Goal: Communication & Community: Ask a question

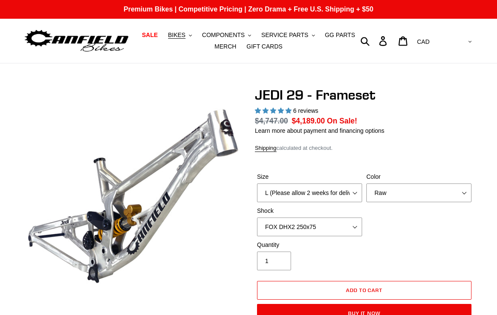
select select "L (Please allow 2 weeks for delivery)"
select select "highest-rating"
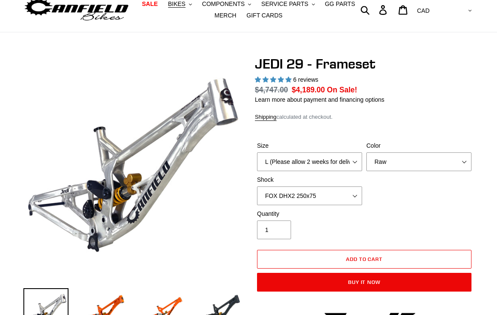
scroll to position [31, 0]
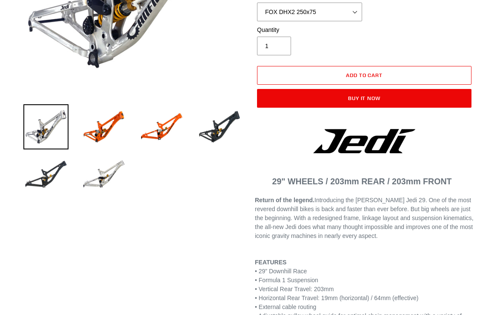
scroll to position [0, 0]
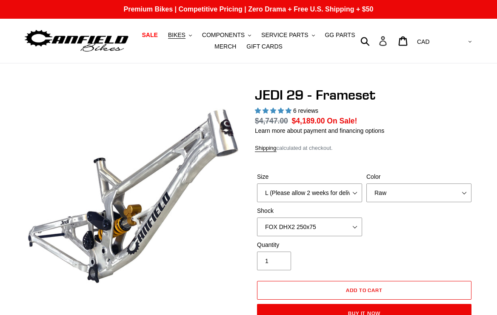
click at [387, 40] on icon at bounding box center [382, 41] width 9 height 10
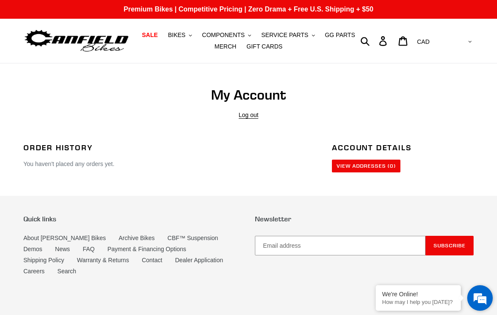
click at [477, 297] on em at bounding box center [479, 297] width 23 height 23
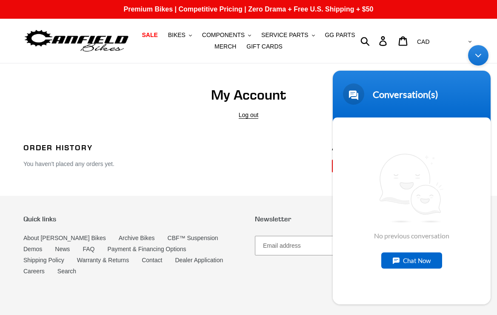
click at [421, 261] on div "Chat Now" at bounding box center [411, 260] width 61 height 16
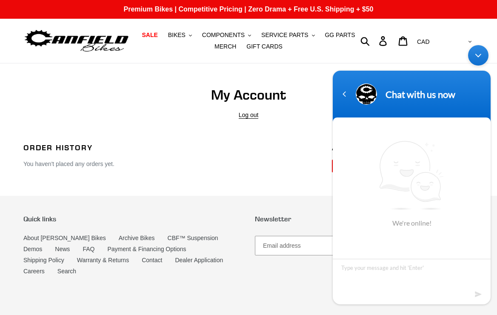
click at [415, 274] on textarea "Type your message and hit 'Enter'" at bounding box center [412, 274] width 158 height 30
type textarea "Hello. I was wondering why Frameworks is on the DH circuit but not the Jedi."
click at [481, 293] on em at bounding box center [479, 293] width 8 height 11
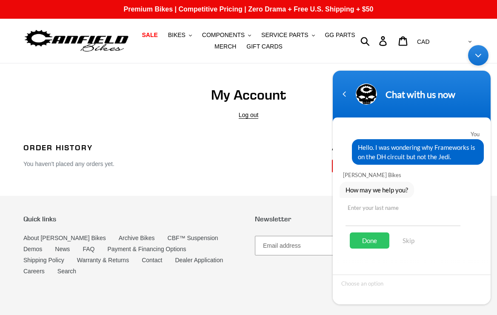
click at [407, 220] on input "text" at bounding box center [402, 215] width 115 height 20
type input "Oliver"
click at [373, 238] on div "Done" at bounding box center [370, 240] width 40 height 16
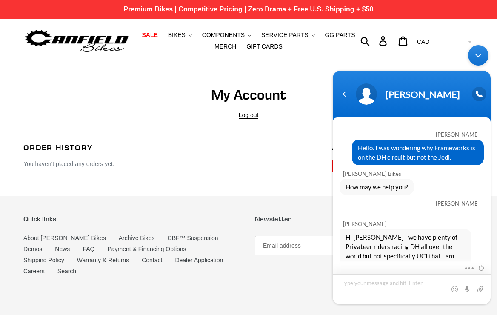
scroll to position [32, 0]
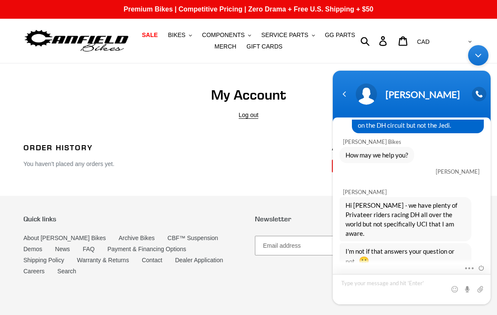
click at [404, 286] on textarea "Type your message and hit 'Enter'" at bounding box center [412, 289] width 158 height 30
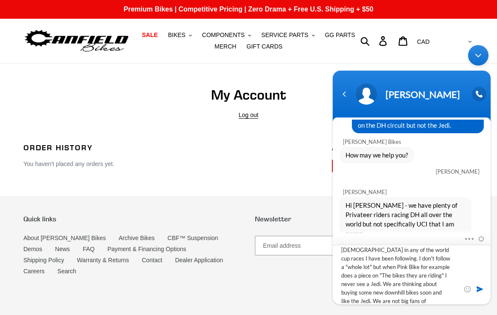
scroll to position [38, 0]
type textarea "I just noticed that Asa who is a local and winning everything was riding a Fram…"
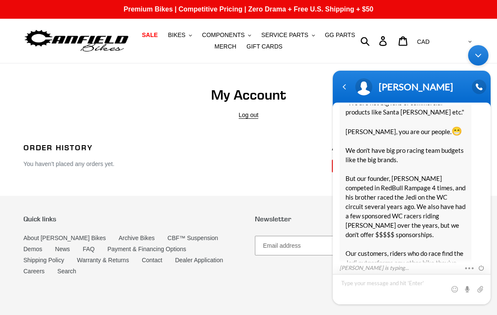
scroll to position [339, 0]
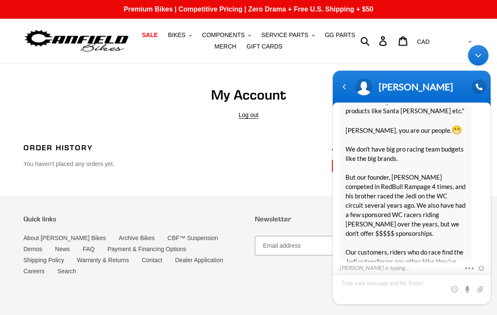
click at [395, 291] on textarea "Type your message and hit 'Enter'" at bounding box center [412, 289] width 158 height 30
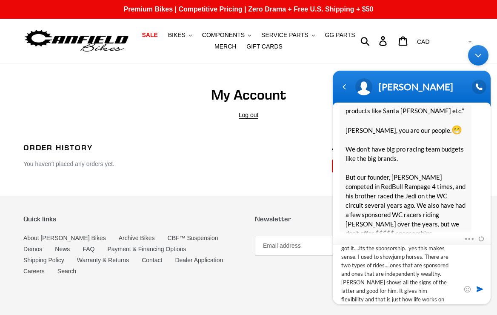
scroll to position [8, 0]
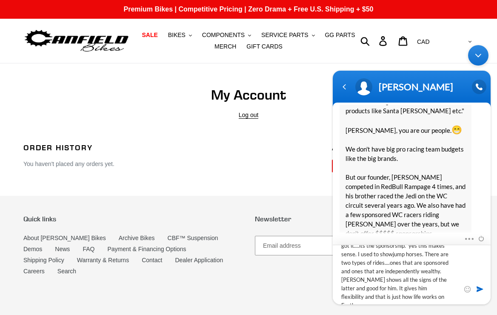
click at [381, 262] on textarea "got it....its the sponsorship. yes this makes sense. I used to showjump horses.…" at bounding box center [412, 274] width 158 height 60
type textarea "got it....its the sponsorship. yes this makes sense. I used to showjump horses.…"
click at [477, 289] on span at bounding box center [479, 288] width 9 height 9
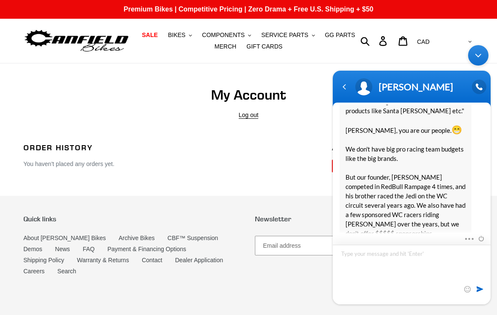
scroll to position [0, 0]
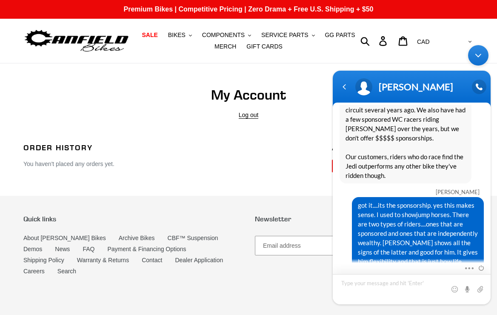
click at [429, 287] on textarea "Type your message and hit 'Enter'" at bounding box center [412, 289] width 158 height 30
type textarea "If I were to buy three bikes can I custom order parts and come pick them up?"
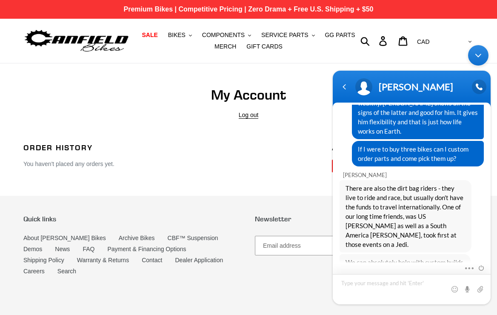
scroll to position [628, 0]
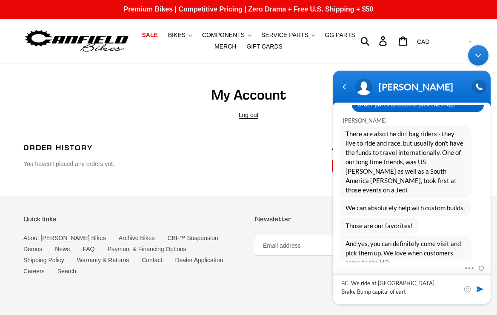
type textarea "BC. We ride at Whistler bike park. Brake Bump capital of earth"
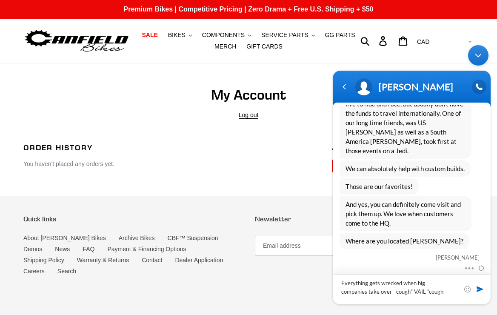
type textarea "Everything gets wrecked when big companies take over "cough" VAIL "cough""
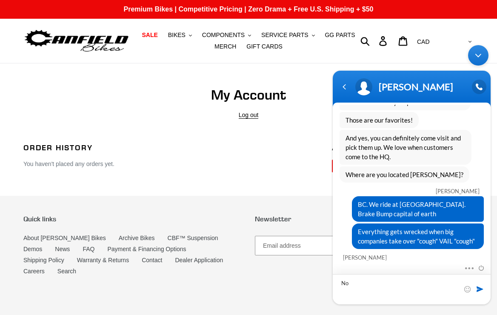
scroll to position [752, 0]
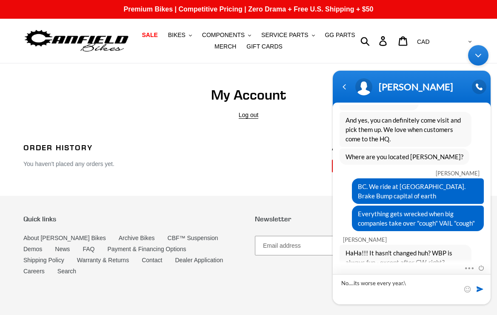
type textarea "No....its worse every year."
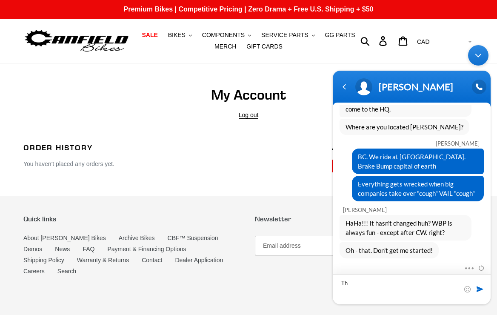
type textarea "T"
type textarea "The trails were trashed before June 1."
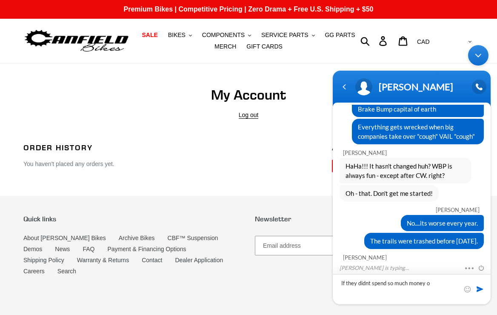
scroll to position [866, 0]
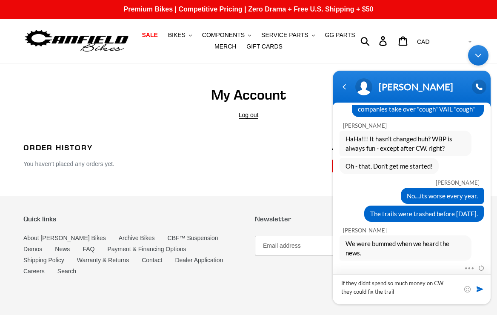
type textarea "If they didnt spend so much money on CW they could fix the trails"
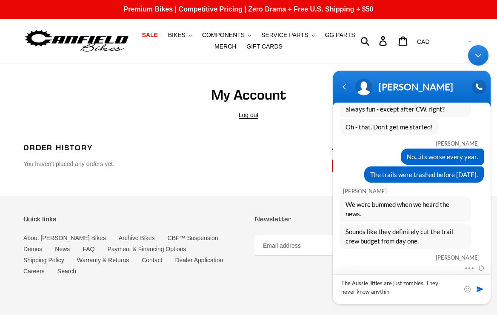
type textarea "The Aussie lifties are just zombies. They never know anything"
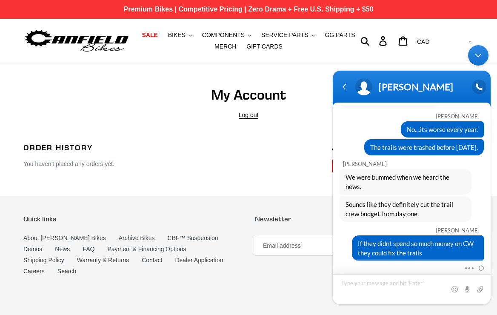
scroll to position [981, 0]
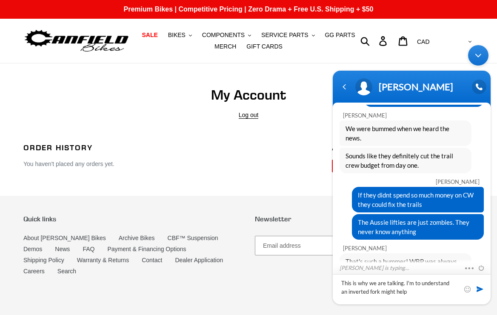
type textarea "This is why we are talking. I'm to understand an inverted fork might help."
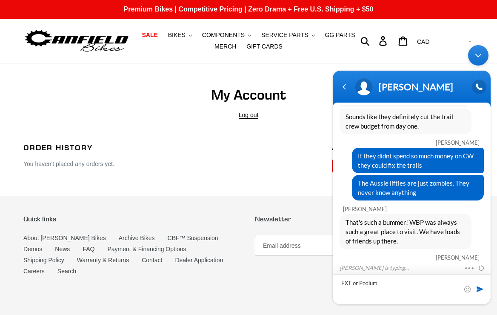
type textarea "EXT or Podium?"
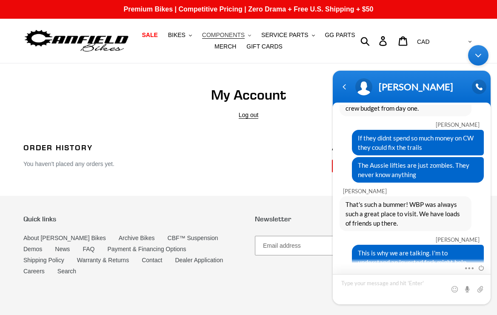
scroll to position [1095, 0]
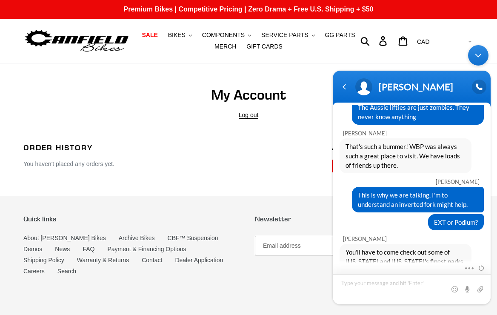
click at [401, 287] on textarea "Type your message and hit 'Enter'" at bounding box center [412, 289] width 158 height 30
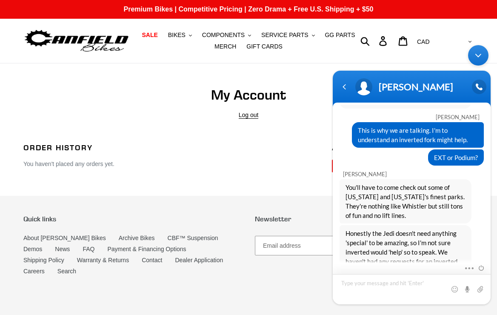
click at [403, 289] on textarea "Type your message and hit 'Enter'" at bounding box center [412, 289] width 158 height 30
type textarea "Oh. I read that inverted forks helps with brake bumps and rough terrain"
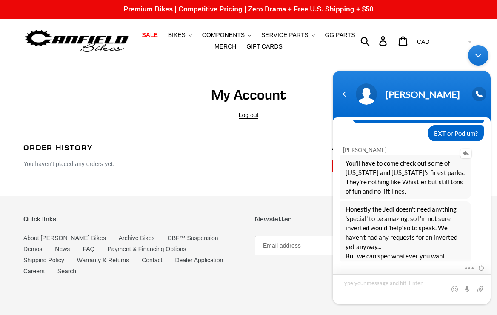
scroll to position [1281, 0]
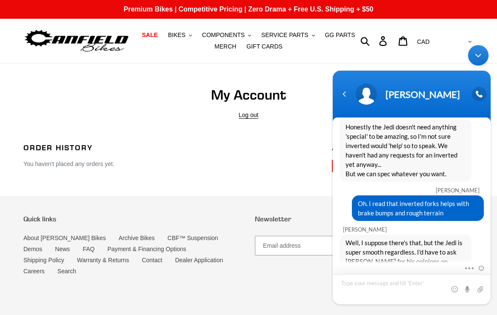
click at [403, 287] on textarea "Type your message and hit 'Enter'" at bounding box center [412, 289] width 158 height 30
type textarea "Okay sure. I will be in touch. Thanks for the chat."
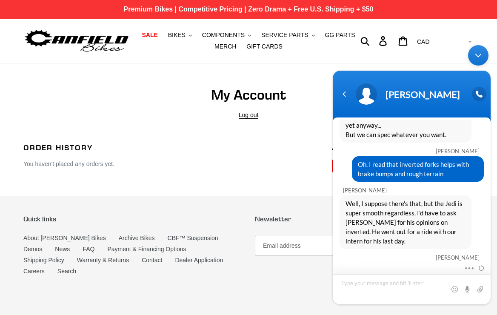
scroll to position [1350, 0]
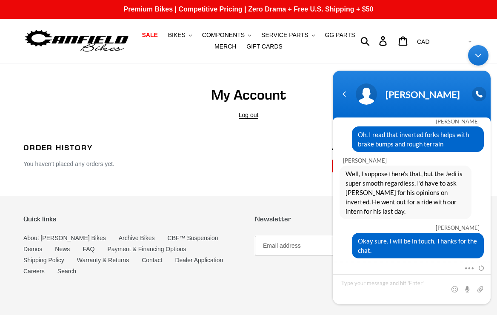
click at [479, 63] on div "Minimize live chat window" at bounding box center [478, 55] width 20 height 20
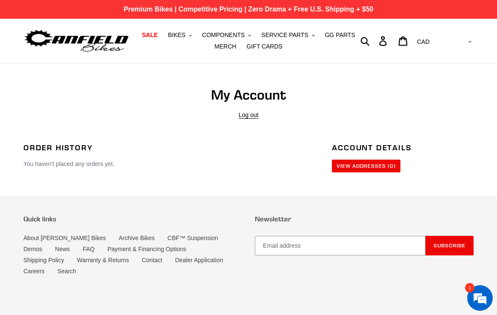
scroll to position [1387, 0]
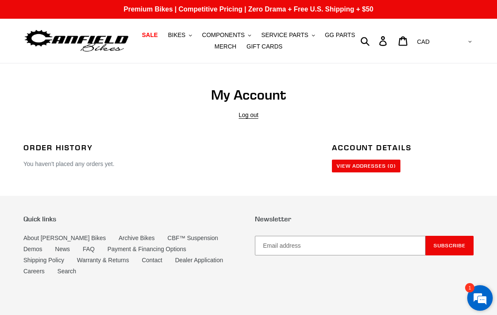
click at [477, 297] on em at bounding box center [479, 297] width 23 height 23
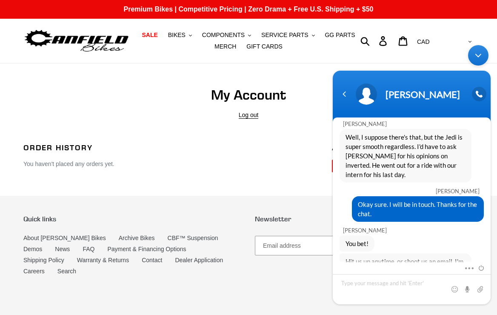
click at [476, 58] on div "Minimize live chat window" at bounding box center [478, 55] width 20 height 20
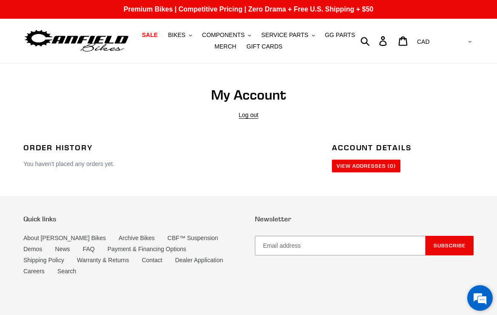
click at [481, 299] on em at bounding box center [479, 297] width 23 height 23
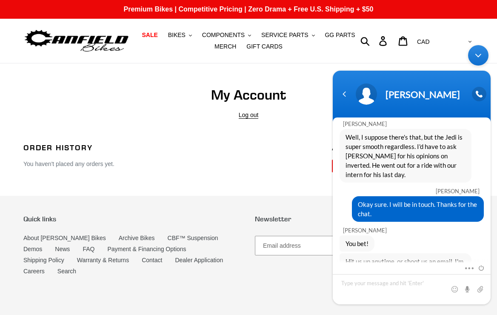
click at [480, 54] on div "Minimize live chat window" at bounding box center [478, 55] width 20 height 20
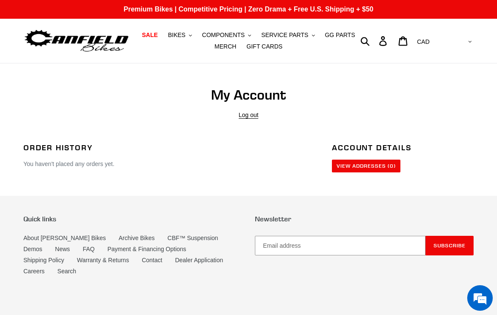
scroll to position [1432, 0]
click at [481, 295] on em at bounding box center [479, 297] width 23 height 23
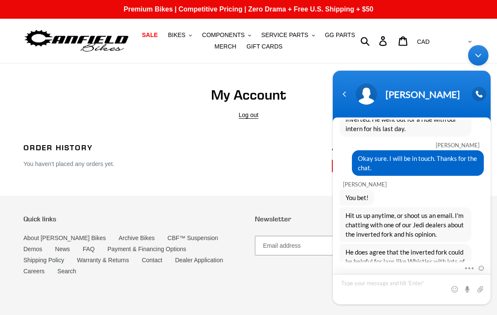
click at [409, 289] on textarea "Type your message and hit 'Enter'" at bounding box center [412, 289] width 158 height 30
click at [479, 58] on div "Minimize live chat window" at bounding box center [478, 55] width 20 height 20
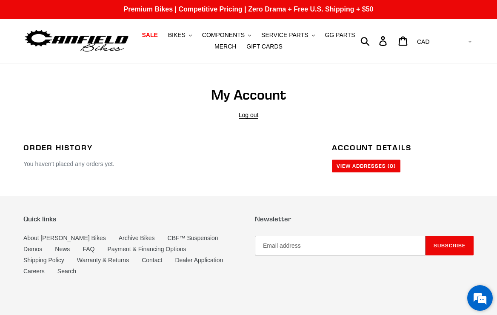
click at [480, 297] on em at bounding box center [479, 297] width 23 height 23
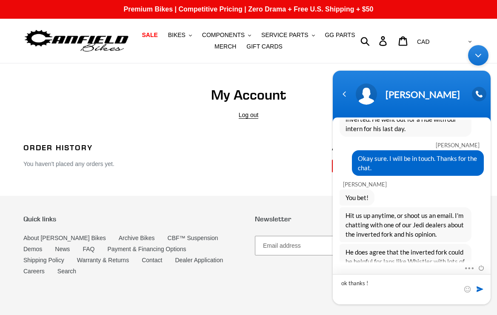
type textarea "ok thanks !!"
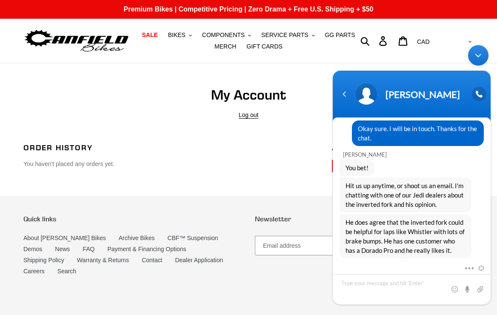
click at [477, 57] on div "Minimize live chat window" at bounding box center [478, 55] width 20 height 20
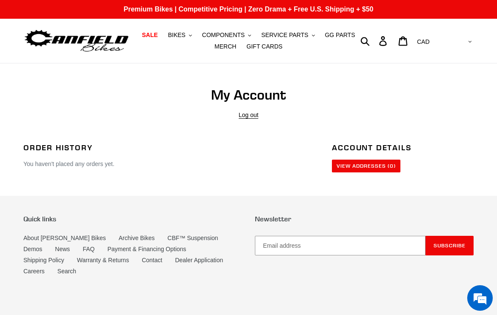
scroll to position [1501, 0]
click at [480, 290] on em at bounding box center [479, 297] width 23 height 23
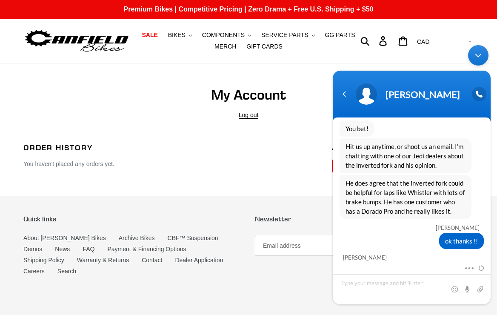
click at [477, 53] on div "Minimize live chat window" at bounding box center [478, 55] width 20 height 20
